Goal: Information Seeking & Learning: Learn about a topic

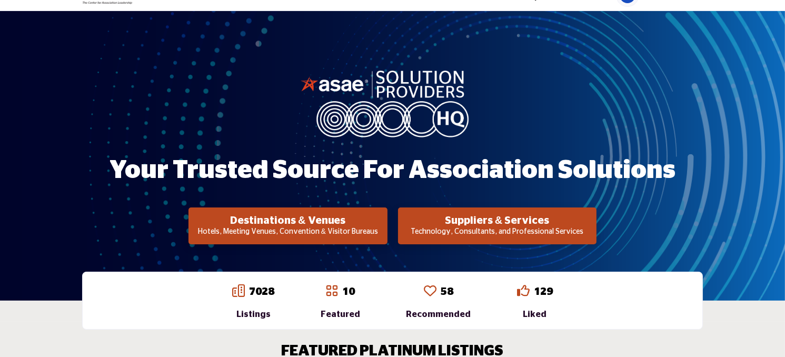
scroll to position [166, 0]
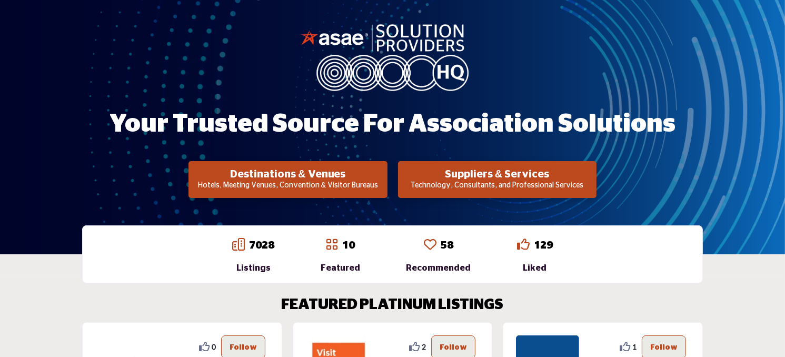
click at [505, 168] on h2 "Suppliers & Services" at bounding box center [497, 174] width 192 height 13
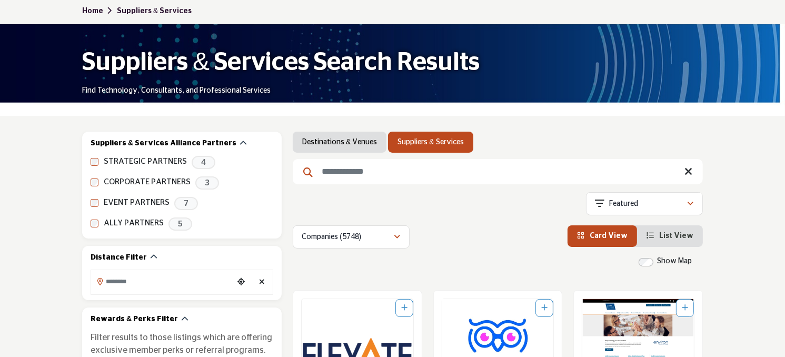
scroll to position [152, 0]
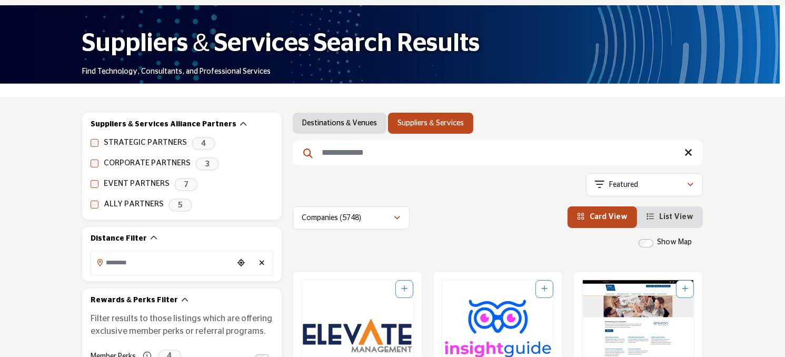
click at [435, 121] on link "Suppliers & Services" at bounding box center [431, 123] width 66 height 11
click at [410, 155] on input "Search Keyword" at bounding box center [498, 152] width 410 height 25
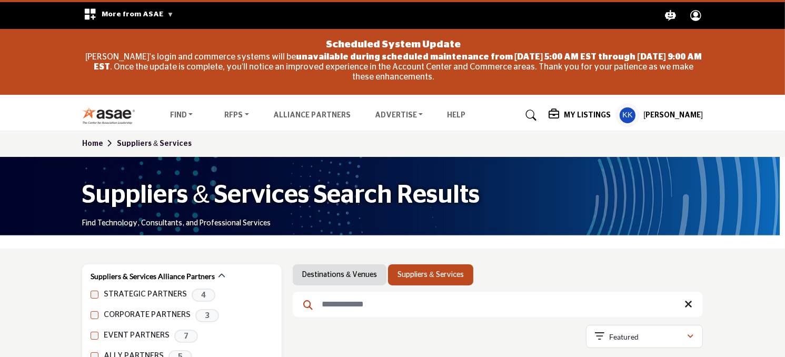
scroll to position [169, 0]
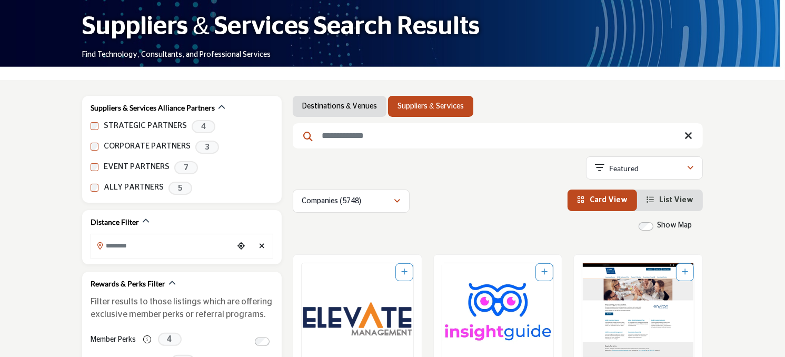
click at [357, 130] on input "Search Keyword" at bounding box center [498, 135] width 410 height 25
type input "***"
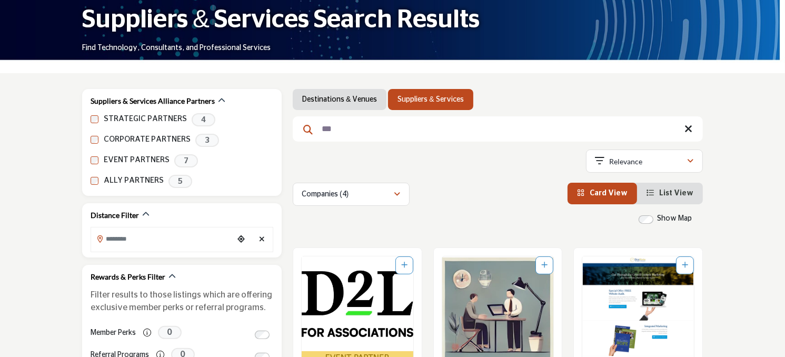
scroll to position [177, 0]
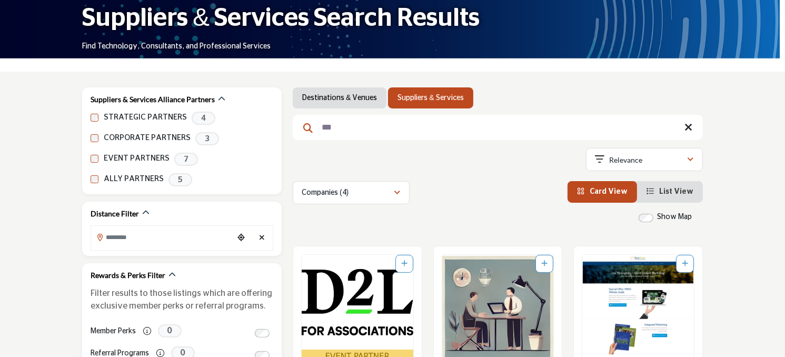
click at [347, 305] on img "Open Listing in new tab" at bounding box center [358, 302] width 112 height 95
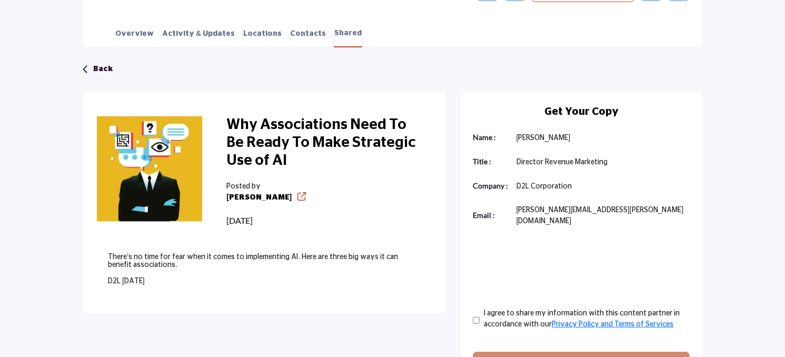
scroll to position [339, 0]
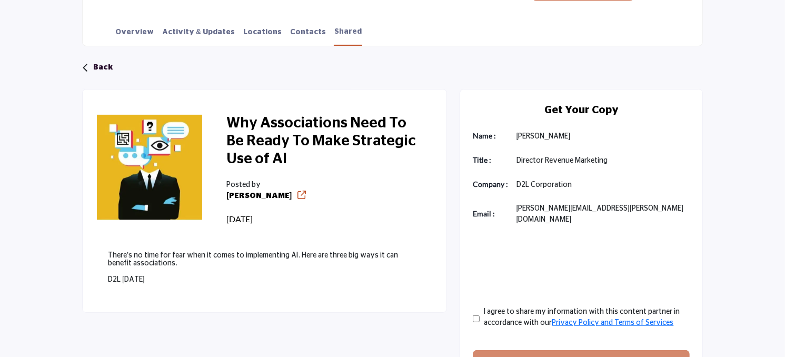
click at [304, 139] on h2 "Why Associations Need To Be Ready To Make Strategic Use of AI" at bounding box center [323, 143] width 195 height 57
click at [298, 195] on icon at bounding box center [302, 195] width 8 height 8
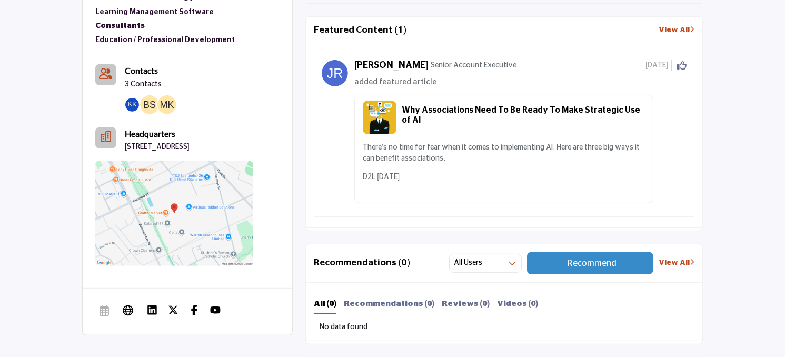
scroll to position [596, 0]
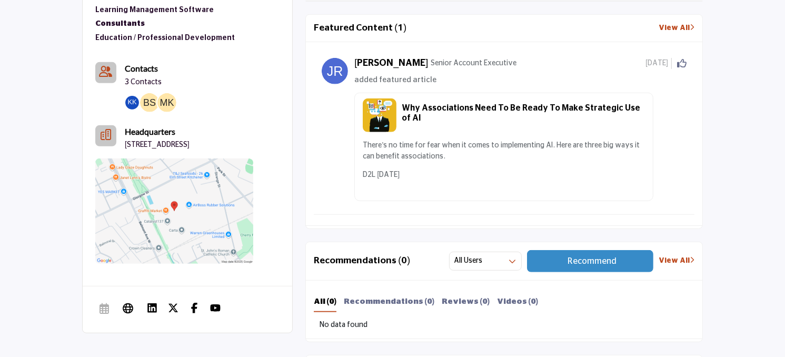
click at [519, 116] on h5 "Why Associations Need To Be Ready To Make Strategic Use of AI" at bounding box center [523, 113] width 243 height 20
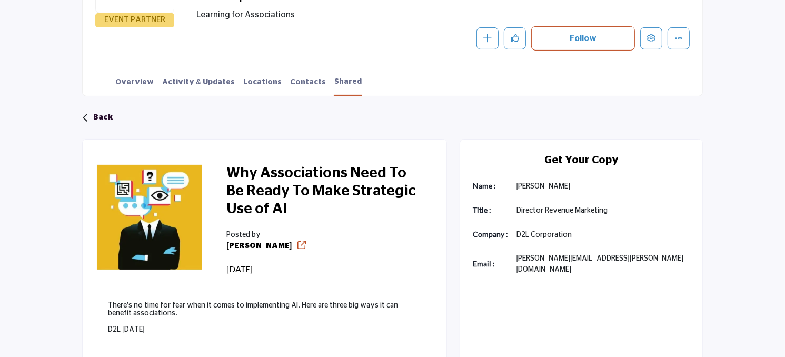
scroll to position [291, 0]
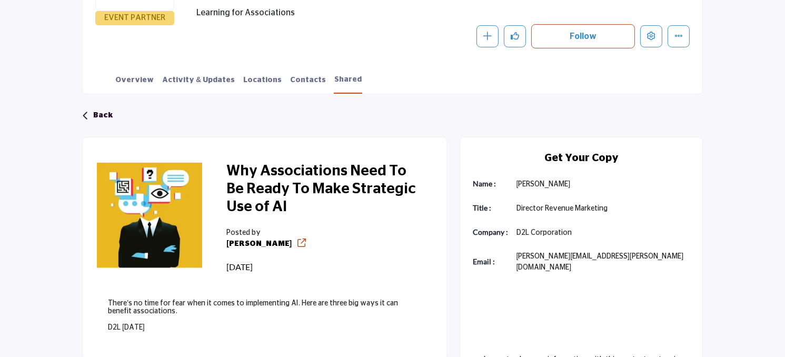
drag, startPoint x: 272, startPoint y: 208, endPoint x: 264, endPoint y: 203, distance: 9.2
click at [264, 203] on h2 "Why Associations Need To Be Ready To Make Strategic Use of AI" at bounding box center [323, 191] width 195 height 57
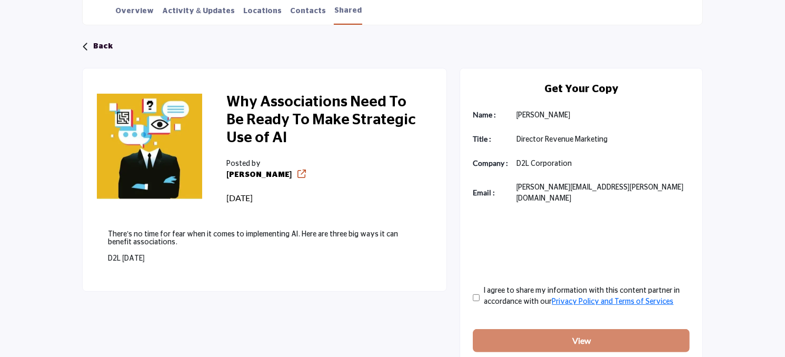
scroll to position [361, 0]
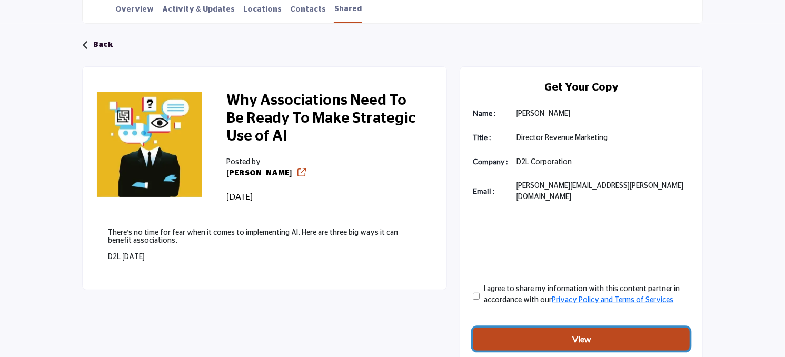
click at [545, 330] on button "View" at bounding box center [581, 339] width 217 height 23
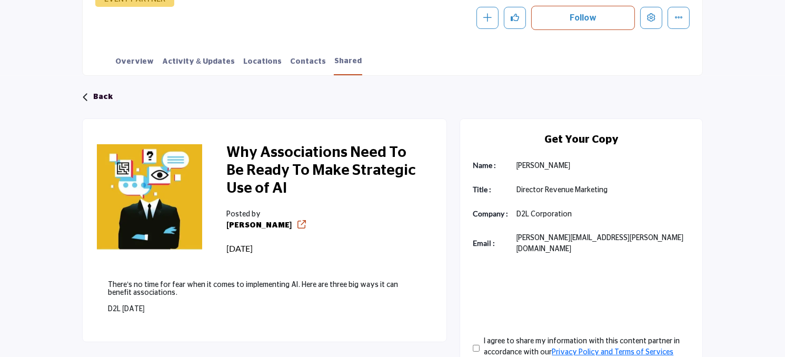
scroll to position [311, 0]
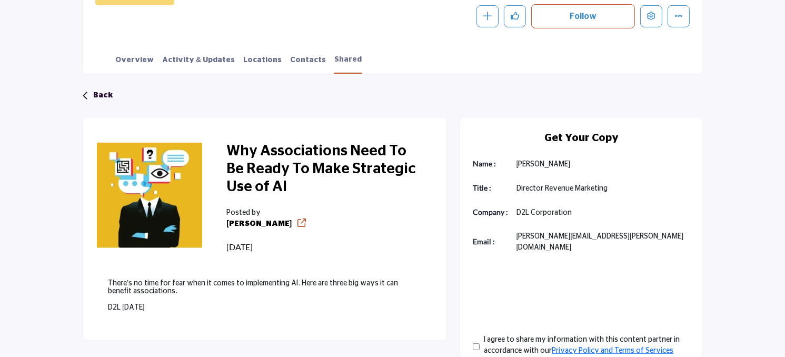
click at [338, 165] on h2 "Why Associations Need To Be Ready To Make Strategic Use of AI" at bounding box center [323, 171] width 195 height 57
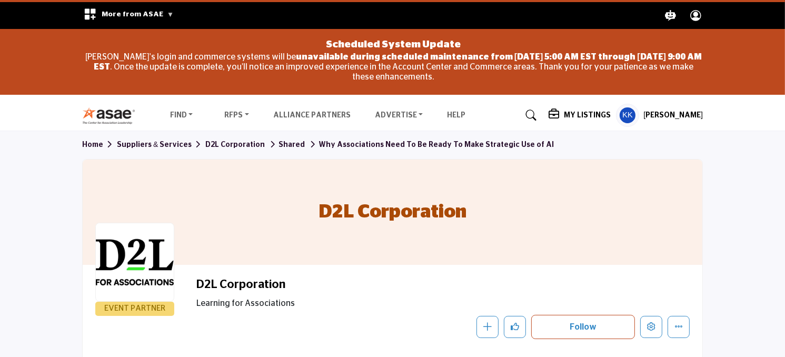
scroll to position [266, 0]
